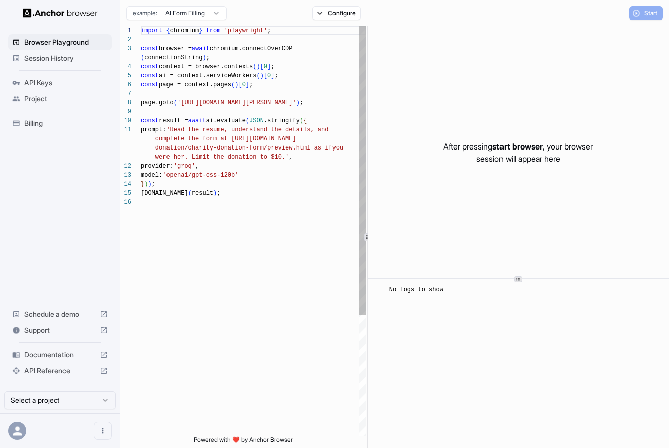
scroll to position [81, 0]
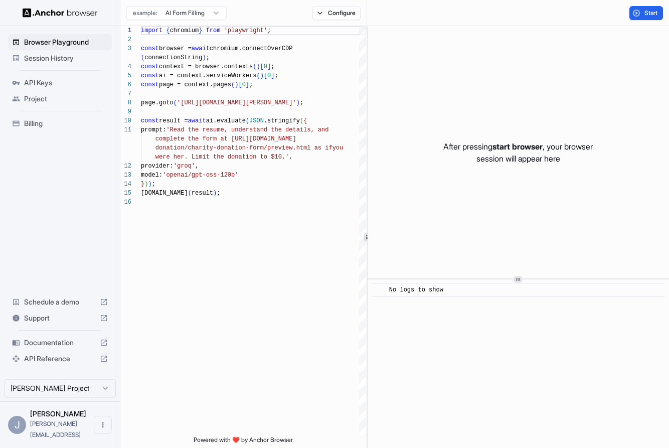
click at [47, 53] on span "Session History" at bounding box center [66, 58] width 84 height 10
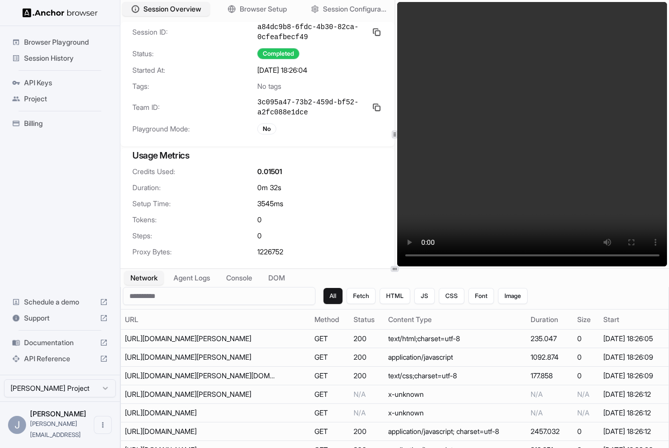
click at [56, 63] on div "Session History" at bounding box center [60, 58] width 104 height 16
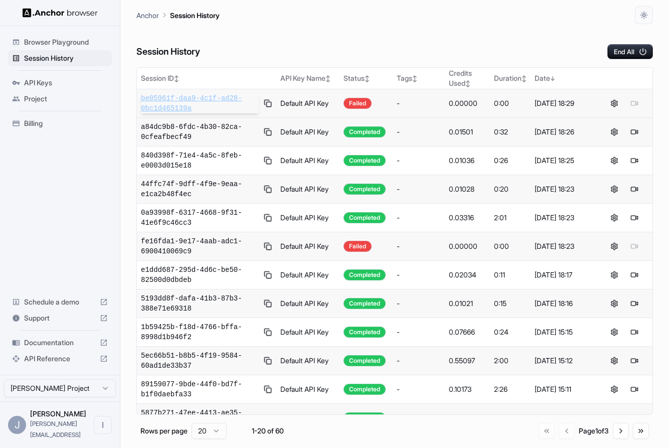
click at [198, 98] on span "be05961f-daa9-4c1f-ad28-0bc1d465139a" at bounding box center [200, 103] width 118 height 20
click at [182, 107] on span "be05961f-daa9-4c1f-ad28-0bc1d465139a" at bounding box center [200, 103] width 118 height 20
